Goal: Task Accomplishment & Management: Complete application form

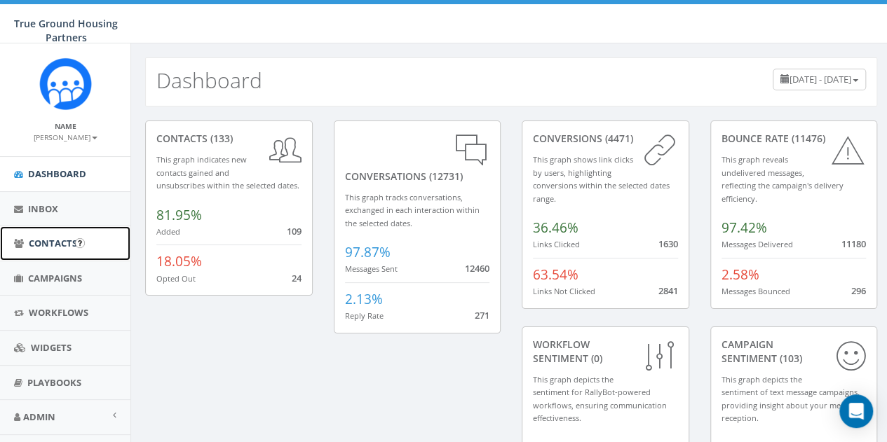
click at [40, 244] on span "Contacts" at bounding box center [53, 243] width 48 height 13
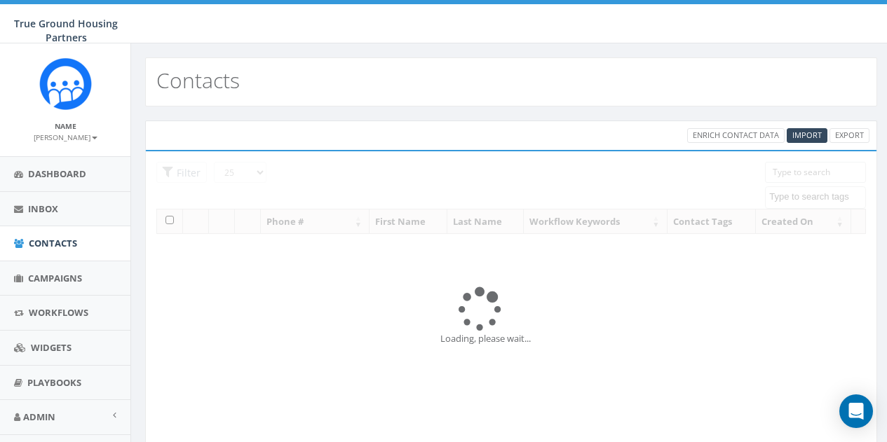
select select
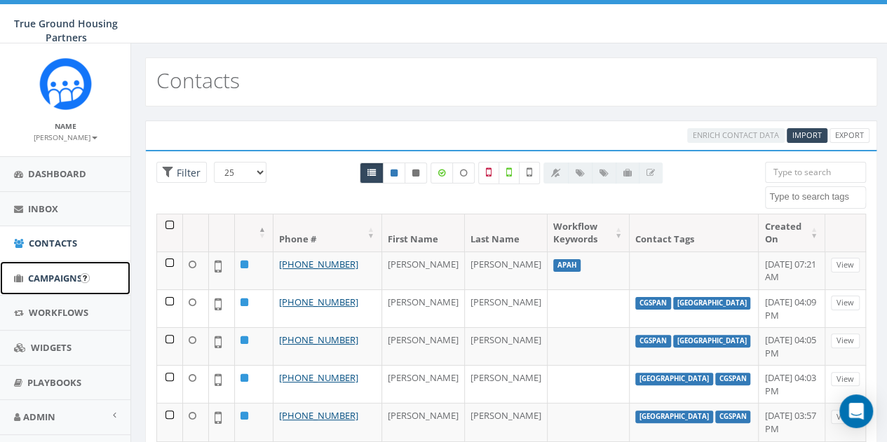
drag, startPoint x: 45, startPoint y: 280, endPoint x: 52, endPoint y: 276, distance: 8.2
click at [45, 280] on span "Campaigns" at bounding box center [55, 278] width 54 height 13
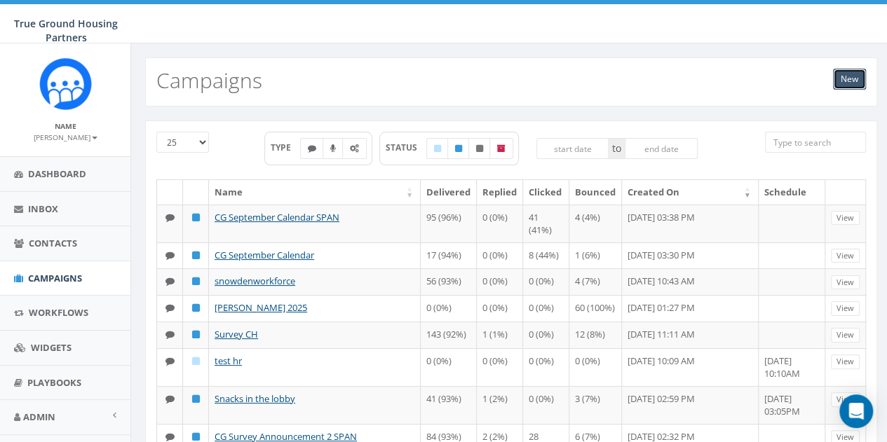
click at [843, 81] on link "New" at bounding box center [849, 79] width 33 height 21
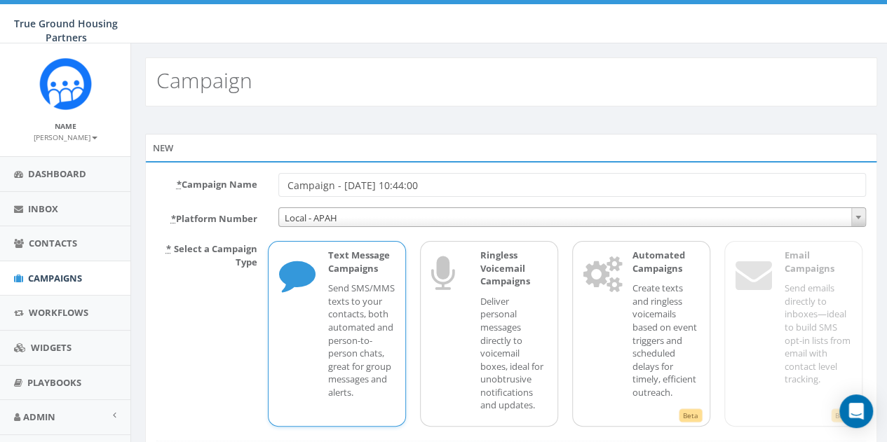
drag, startPoint x: 452, startPoint y: 183, endPoint x: 281, endPoint y: 187, distance: 170.4
click at [281, 187] on input "Campaign - 09/04/2025, 10:44:00" at bounding box center [572, 185] width 588 height 24
click at [442, 184] on input "AFAC Food Distribution at 3:15pm First Come - First Serve!" at bounding box center [572, 185] width 588 height 24
type input "AFAC Food Distribution at 3:15pm - First Come - First Serve!"
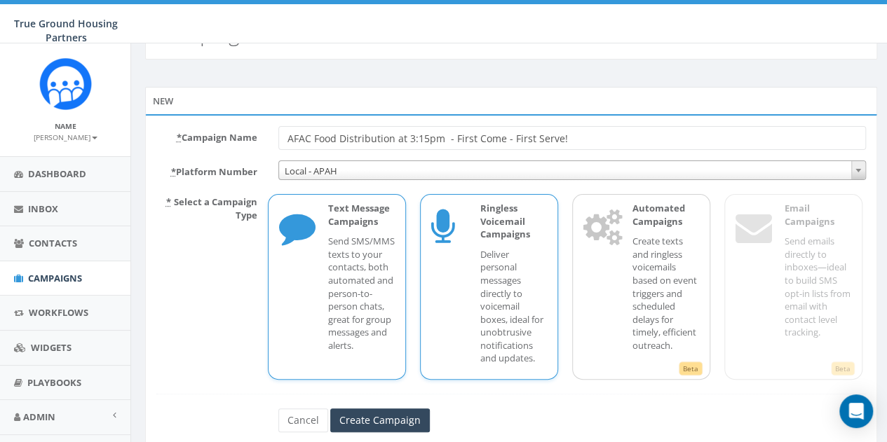
scroll to position [88, 0]
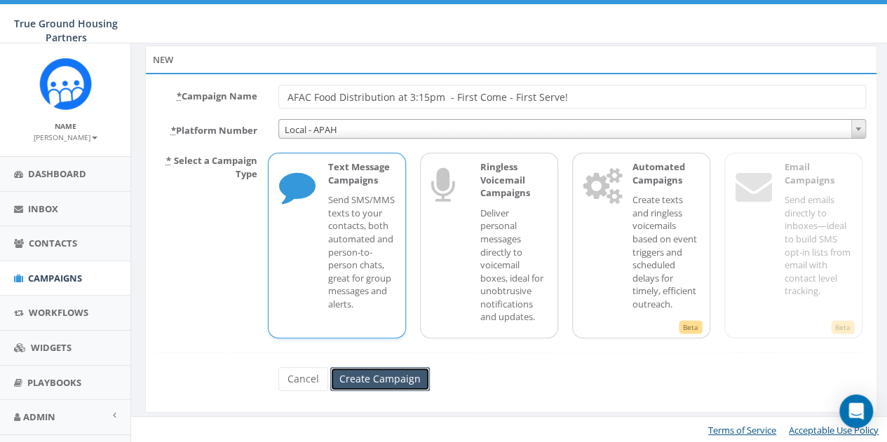
click at [393, 374] on input "Create Campaign" at bounding box center [380, 379] width 100 height 24
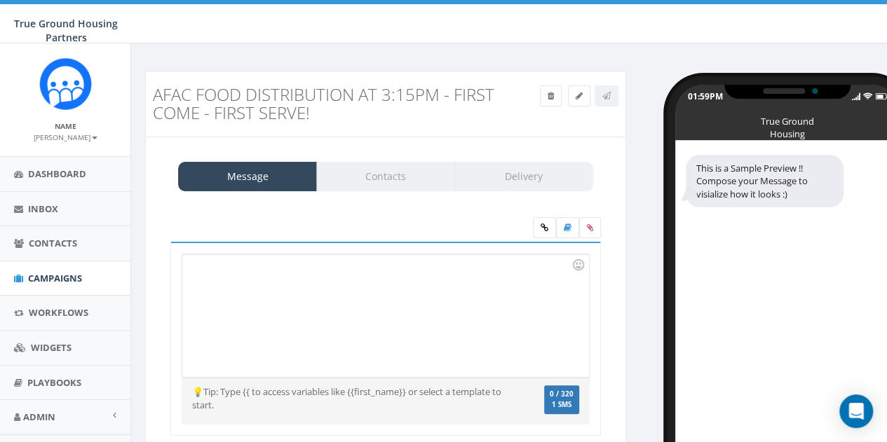
click at [224, 268] on div at bounding box center [385, 316] width 406 height 123
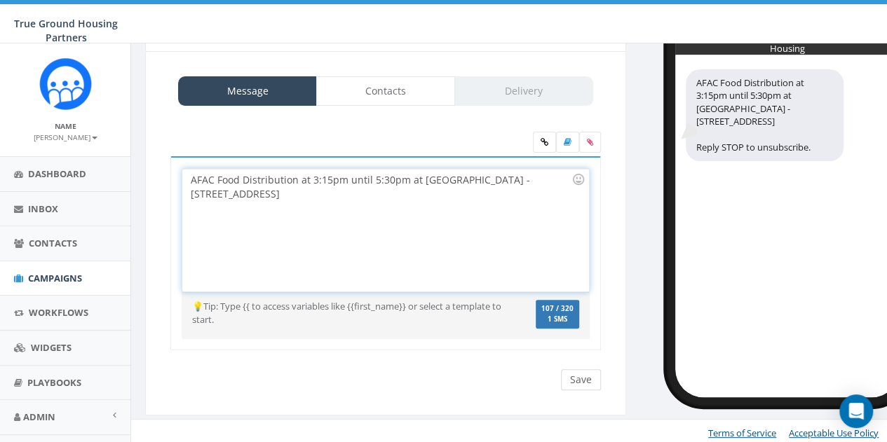
scroll to position [87, 0]
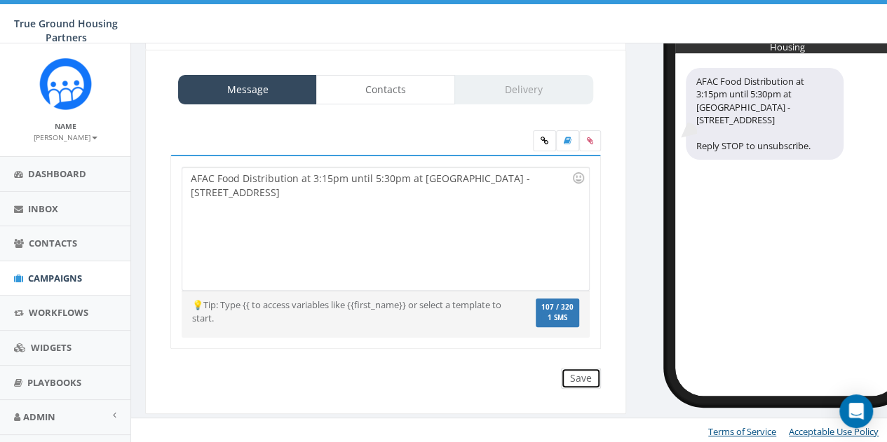
click at [585, 377] on input "Save" at bounding box center [581, 378] width 40 height 21
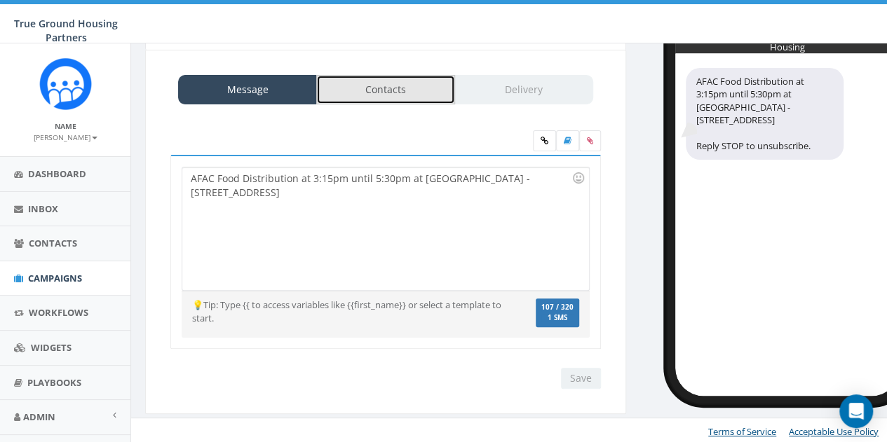
click at [415, 88] on link "Contacts" at bounding box center [385, 89] width 139 height 29
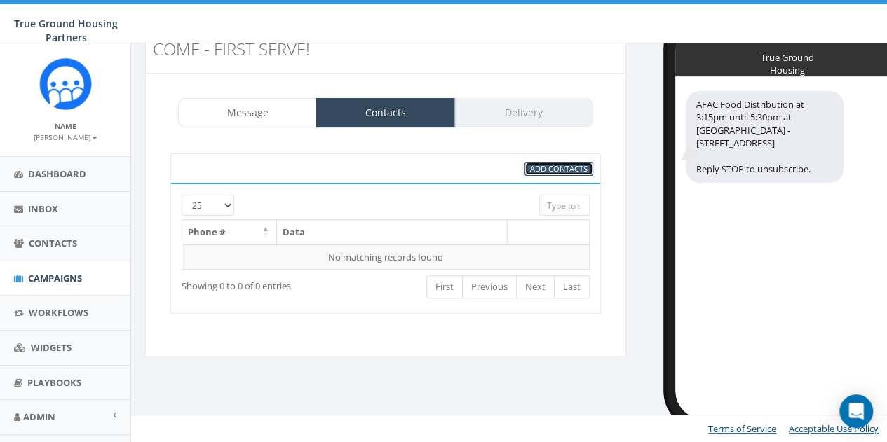
click at [556, 164] on span "Add Contacts" at bounding box center [558, 168] width 57 height 11
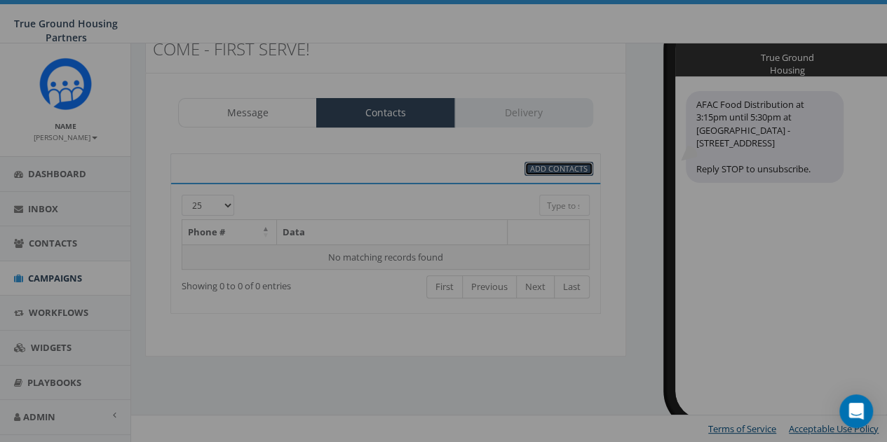
select select
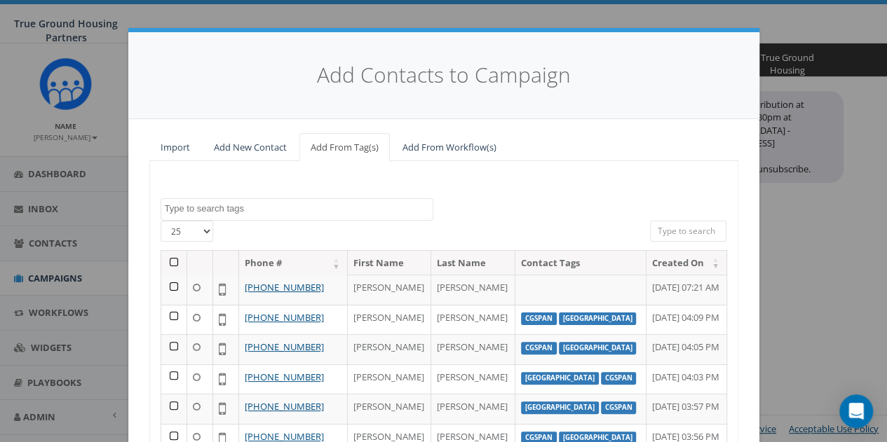
click at [229, 215] on span at bounding box center [297, 209] width 273 height 22
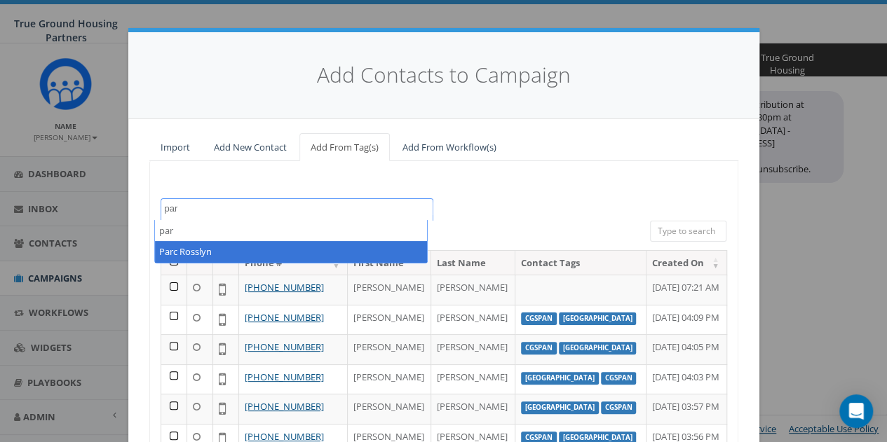
type textarea "par"
select select "Parc Rosslyn"
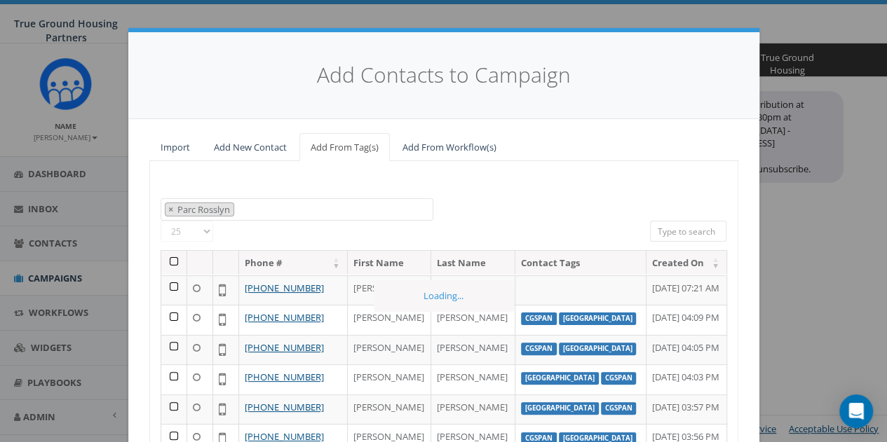
scroll to position [477, 0]
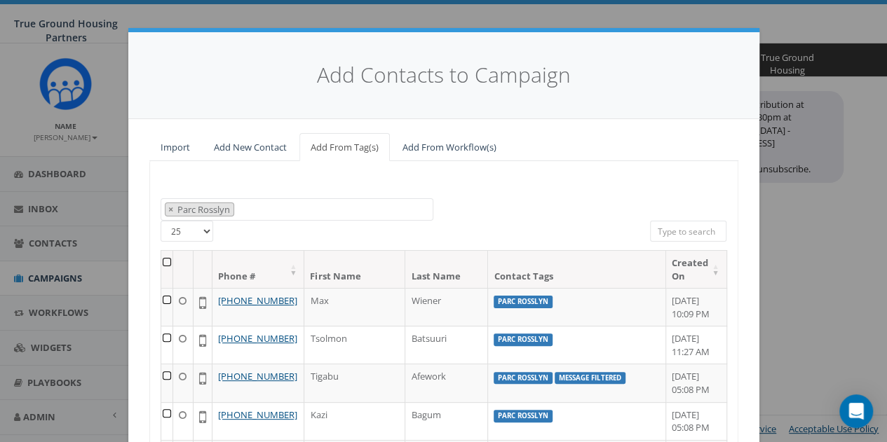
click at [161, 262] on th at bounding box center [167, 269] width 13 height 37
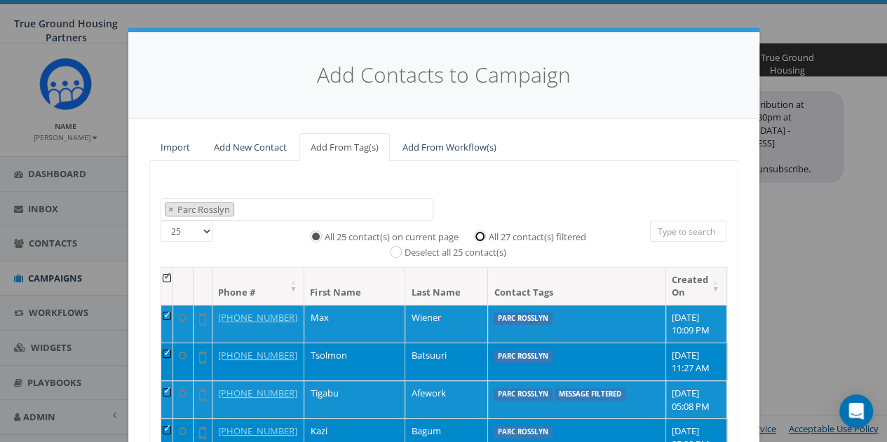
click at [479, 233] on input "All 27 contact(s) filtered" at bounding box center [483, 235] width 9 height 9
radio input "true"
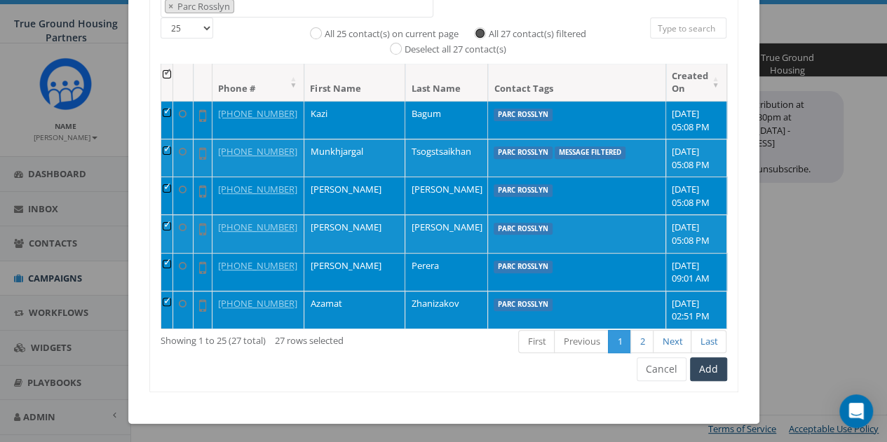
scroll to position [210, 0]
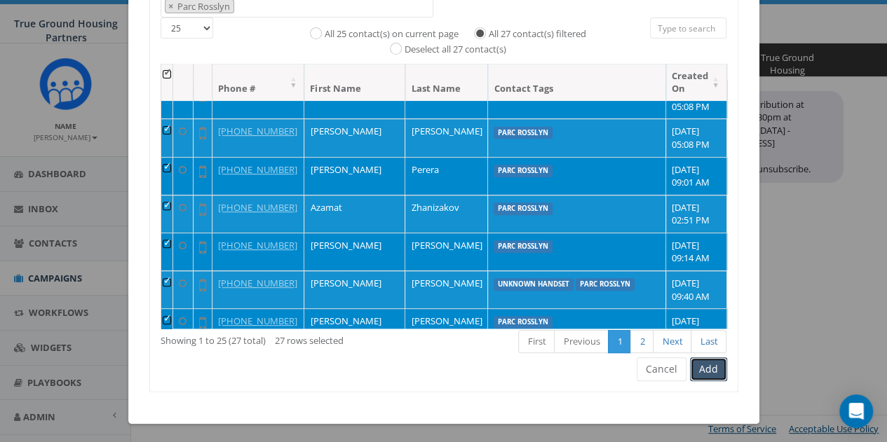
click at [711, 370] on button "Add" at bounding box center [708, 370] width 37 height 24
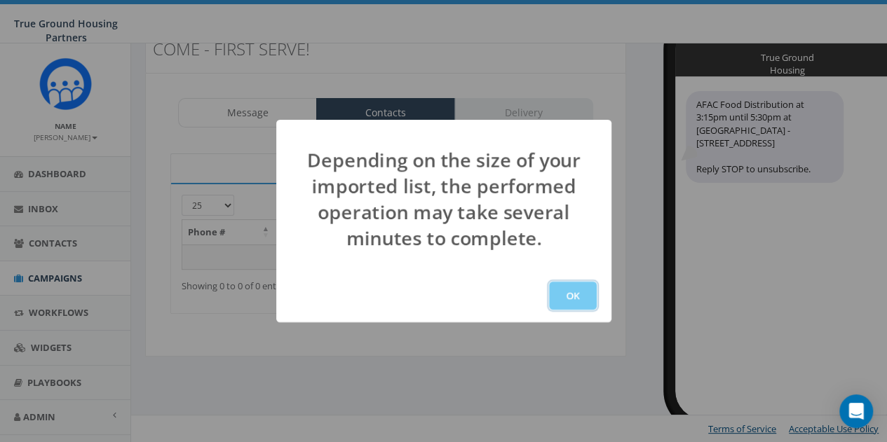
click at [584, 294] on button "OK" at bounding box center [573, 296] width 48 height 28
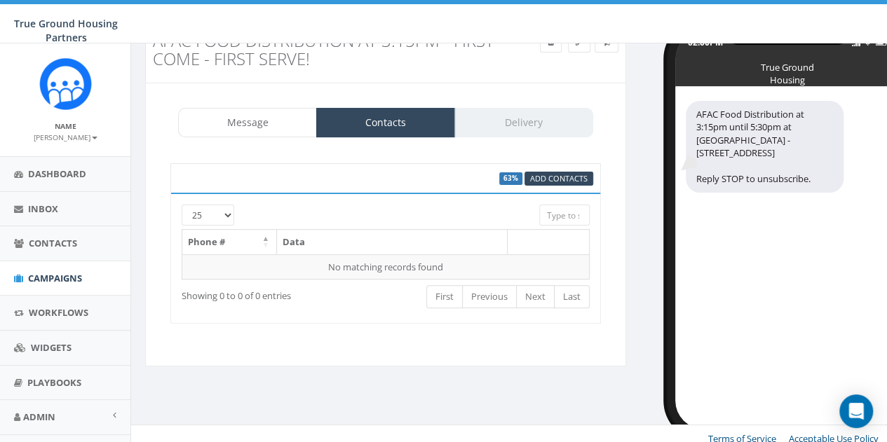
click at [536, 114] on div "Message Contacts Delivery" at bounding box center [385, 122] width 415 height 29
click at [519, 127] on div "Message Contacts Delivery" at bounding box center [385, 122] width 415 height 29
click at [509, 130] on div "Message Contacts Delivery" at bounding box center [385, 122] width 415 height 29
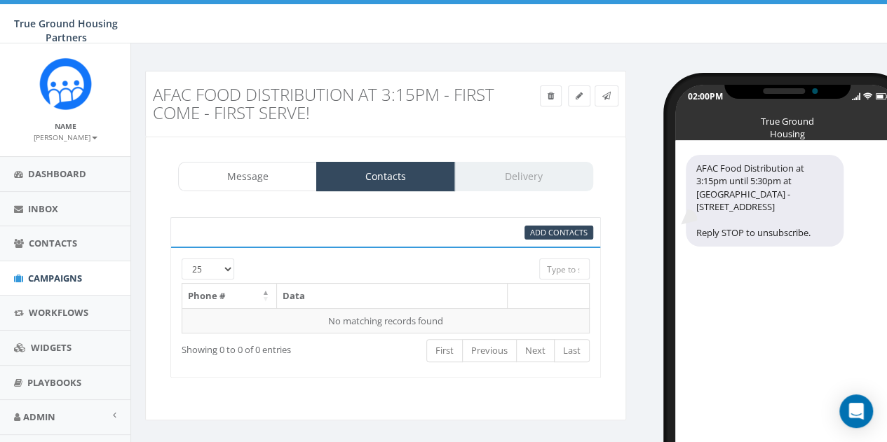
click at [523, 170] on div "Message Contacts Delivery" at bounding box center [385, 176] width 415 height 29
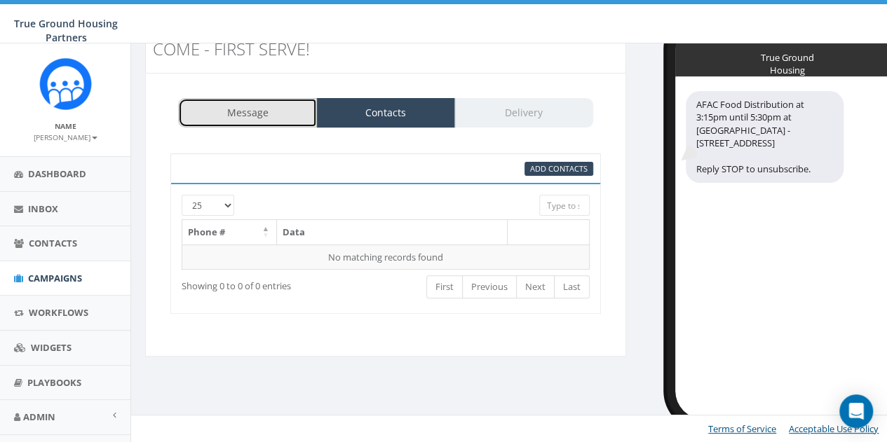
click at [235, 117] on link "Message" at bounding box center [247, 112] width 139 height 29
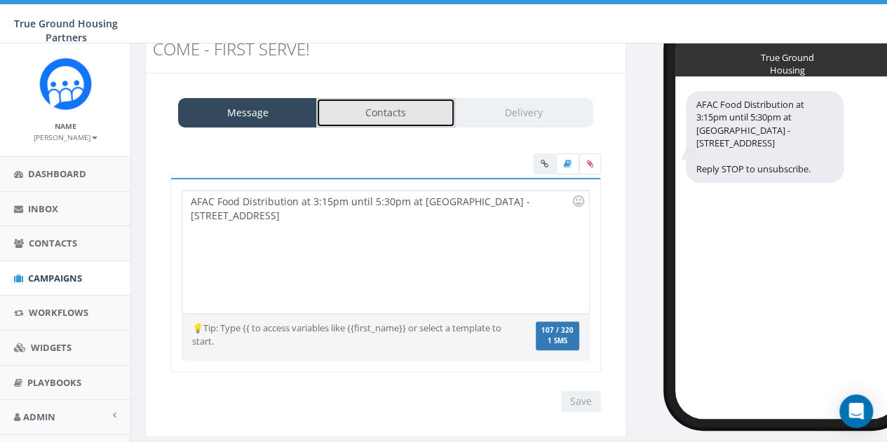
click at [396, 114] on link "Contacts" at bounding box center [385, 112] width 139 height 29
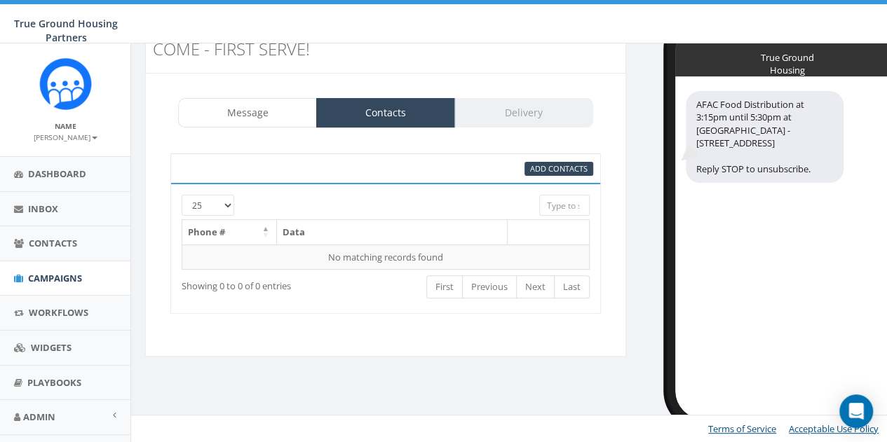
drag, startPoint x: 522, startPoint y: 116, endPoint x: 514, endPoint y: 116, distance: 7.7
click at [522, 116] on div "Message Contacts Delivery" at bounding box center [385, 112] width 415 height 29
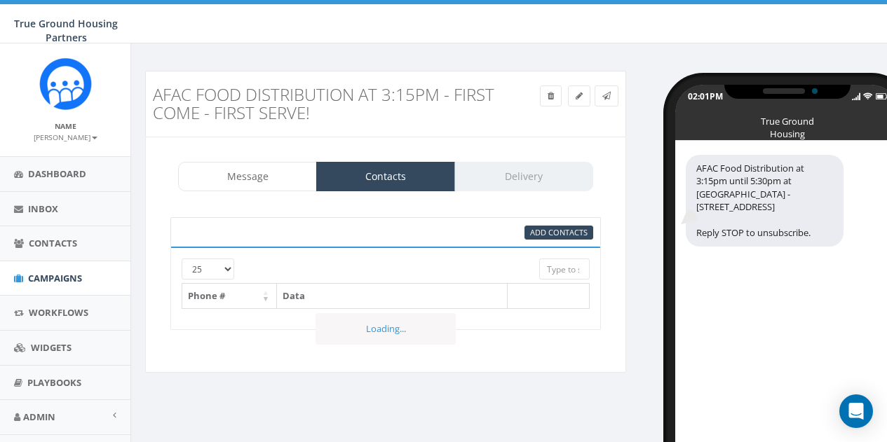
select select
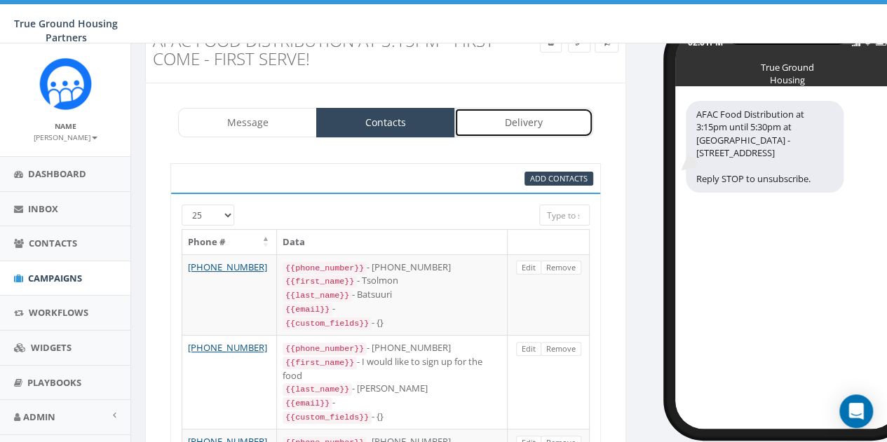
click at [529, 123] on link "Delivery" at bounding box center [523, 122] width 139 height 29
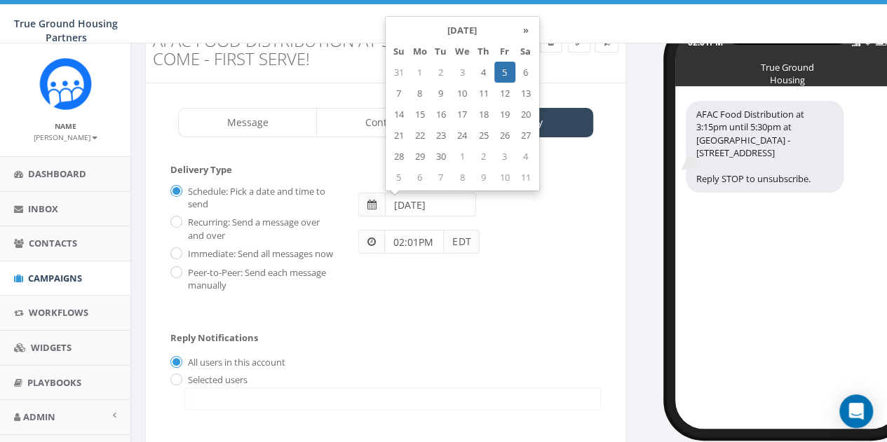
click at [443, 207] on input "2025-09-05" at bounding box center [430, 205] width 91 height 24
click at [487, 71] on td "4" at bounding box center [483, 72] width 21 height 21
type input "2025-09-04"
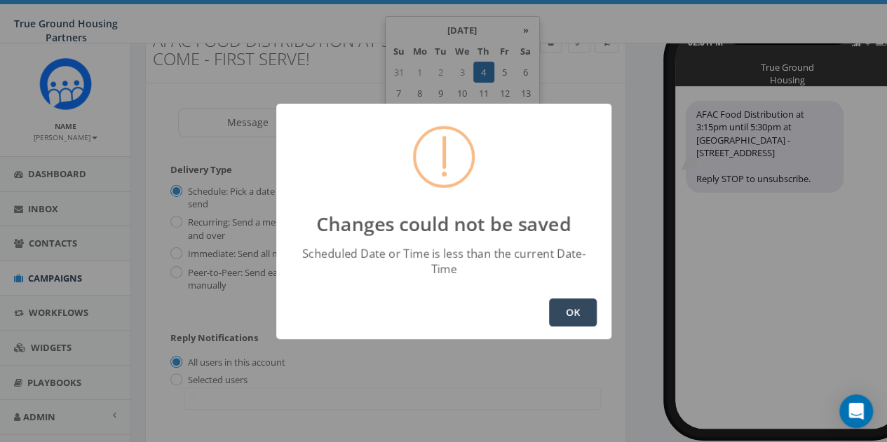
click at [560, 306] on button "OK" at bounding box center [573, 313] width 48 height 28
click at [564, 299] on button "OK" at bounding box center [573, 313] width 48 height 28
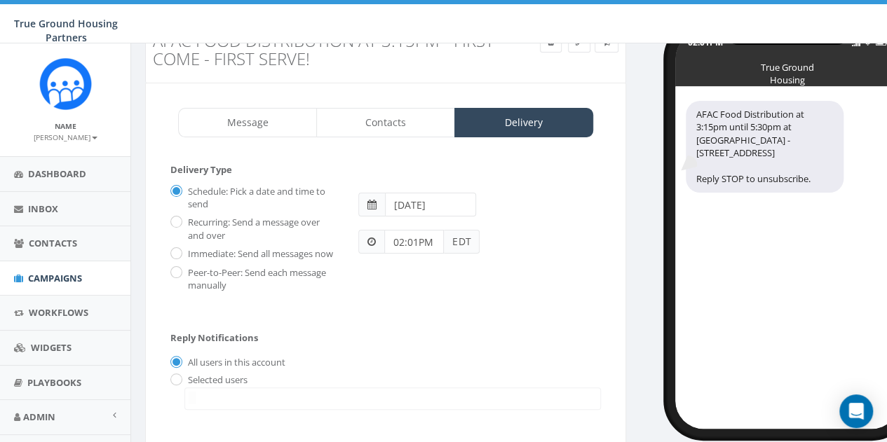
click at [415, 238] on input "02:01PM" at bounding box center [414, 242] width 60 height 24
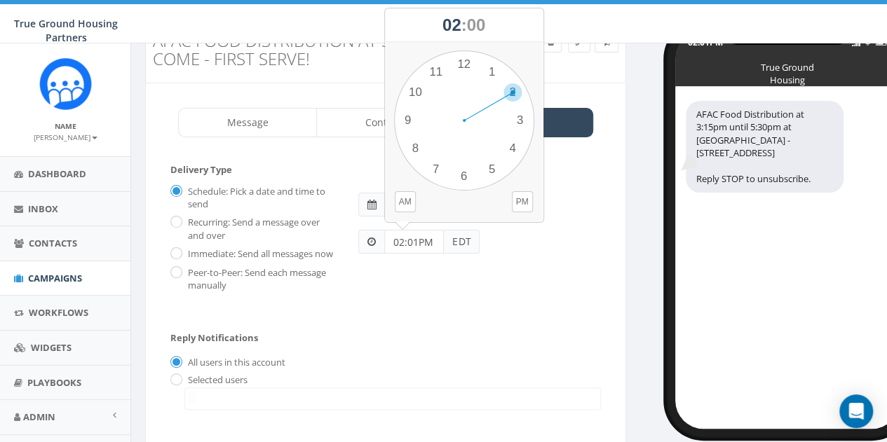
click at [511, 94] on div "1 2 3 4 5 6 7 8 9 10 11 12 00 05 10 15 20 25 30 35 40 45 50 55" at bounding box center [464, 120] width 140 height 140
click at [463, 62] on div "1 2 3 4 5 6 7 8 9 10 11 12 00 05 10 15 20 25 30 35 40 45 50 55" at bounding box center [464, 120] width 140 height 140
drag, startPoint x: 464, startPoint y: 64, endPoint x: 484, endPoint y: 140, distance: 78.9
click at [478, 109] on body "True Ground Housing Partners True Ground Housing Partners Profile Sign Out 11.8…" at bounding box center [443, 167] width 887 height 442
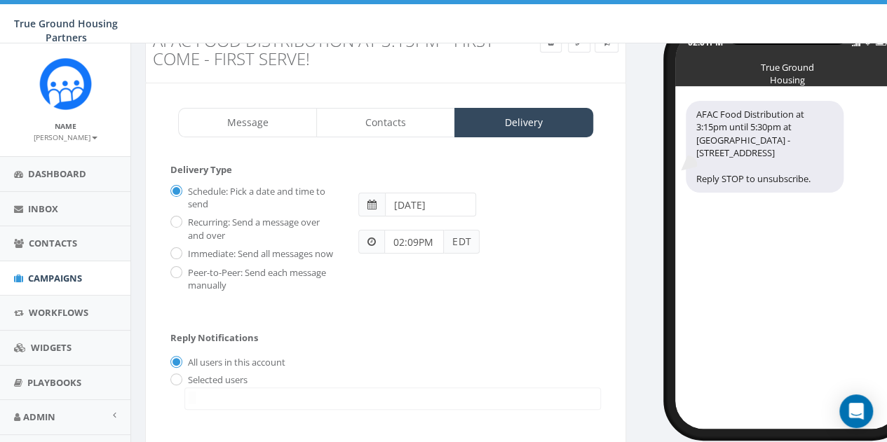
click at [480, 167] on form "Delivery Type Schedule: Pick a date and time to send Recurring: Send a message …" at bounding box center [385, 241] width 431 height 156
click at [414, 242] on input "02:09PM" at bounding box center [414, 242] width 60 height 24
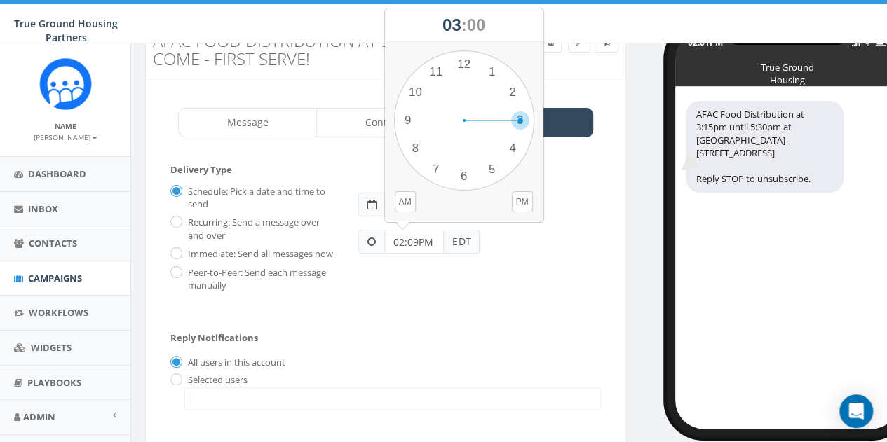
drag, startPoint x: 516, startPoint y: 94, endPoint x: 516, endPoint y: 116, distance: 21.7
click at [516, 116] on div "1 2 3 4 5 6 7 8 9 10 11 12 00 05 10 15 20 25 30 35 40 45 50 55" at bounding box center [464, 120] width 140 height 140
click at [418, 238] on input "02:09PM" at bounding box center [414, 242] width 60 height 24
type input "02:10PM"
click at [496, 269] on div "Schedule: Pick a date and time to send Recurring: Send a message over and over …" at bounding box center [386, 236] width 452 height 112
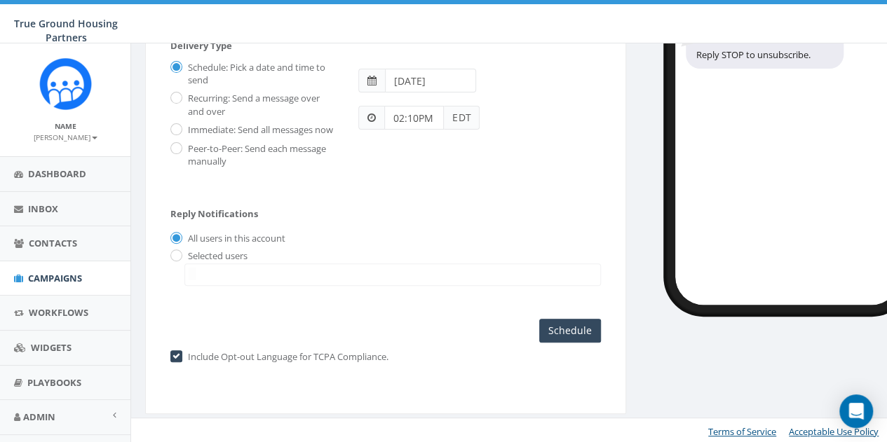
scroll to position [180, 0]
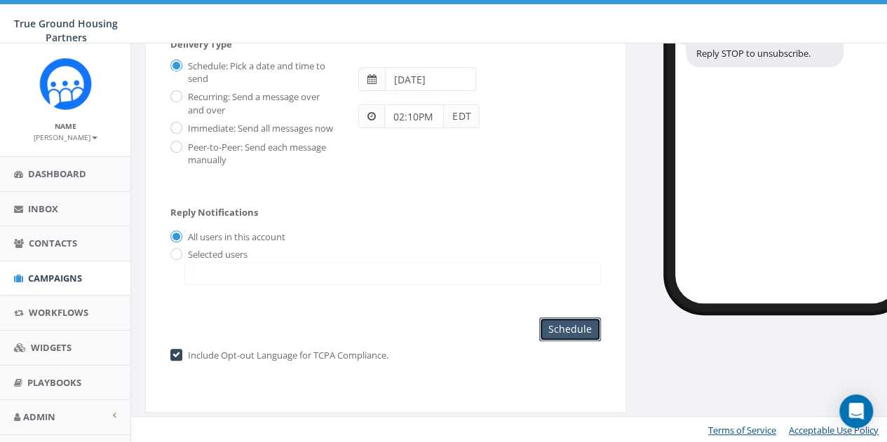
click at [574, 333] on input "Schedule" at bounding box center [570, 330] width 62 height 24
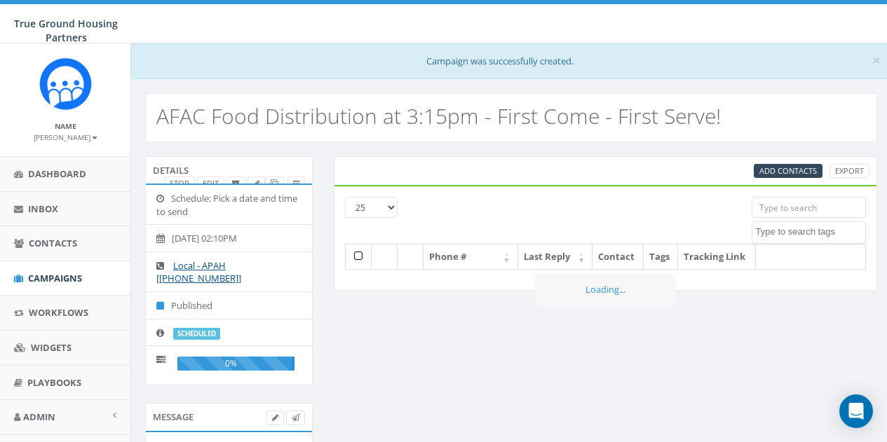
select select
